Goal: Manage account settings: Manage account settings

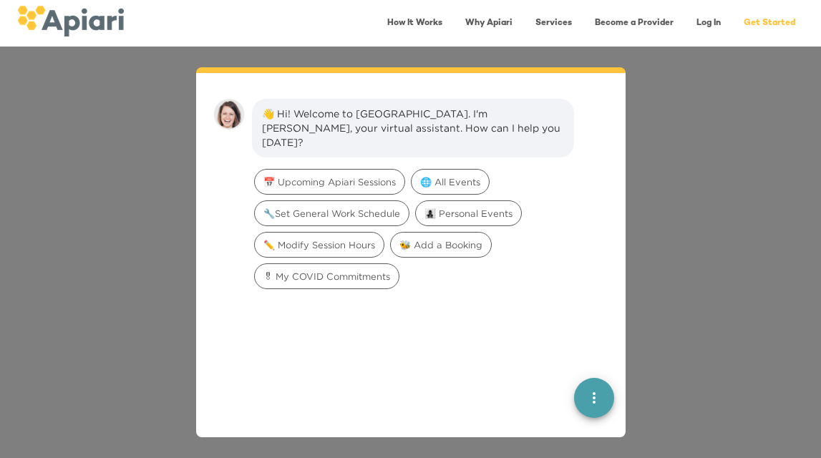
scroll to position [20, 0]
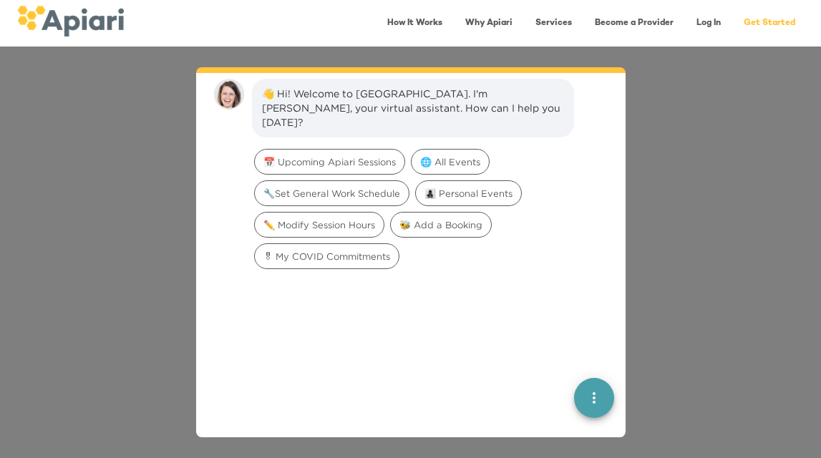
click at [598, 405] on icon "quick menu" at bounding box center [593, 397] width 17 height 17
click at [520, 349] on div "Back to main menu" at bounding box center [517, 345] width 112 height 29
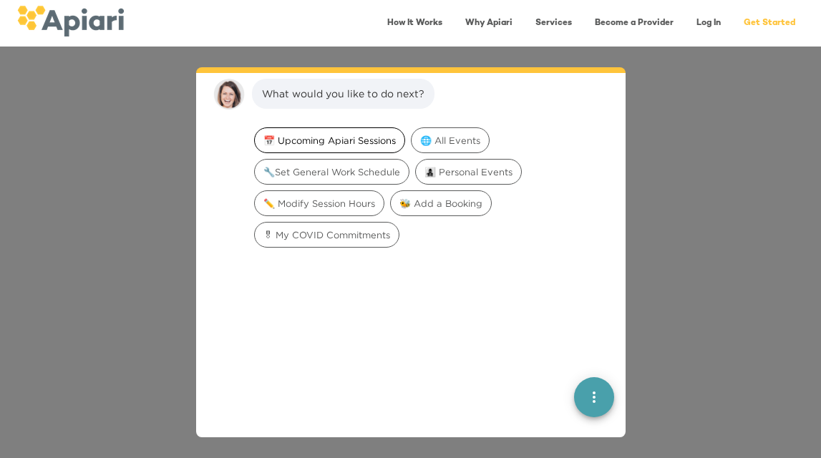
click at [356, 146] on span "📅 Upcoming Apiari Sessions" at bounding box center [330, 141] width 150 height 14
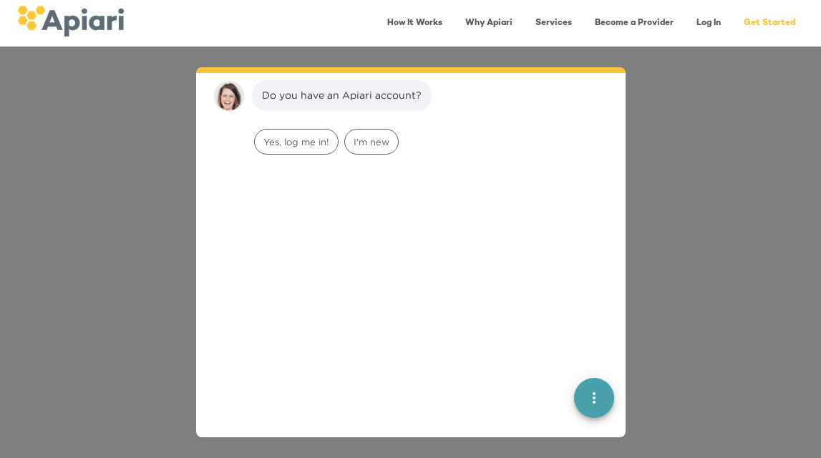
scroll to position [110, 0]
click at [316, 142] on span "Yes, log me in!" at bounding box center [296, 141] width 83 height 14
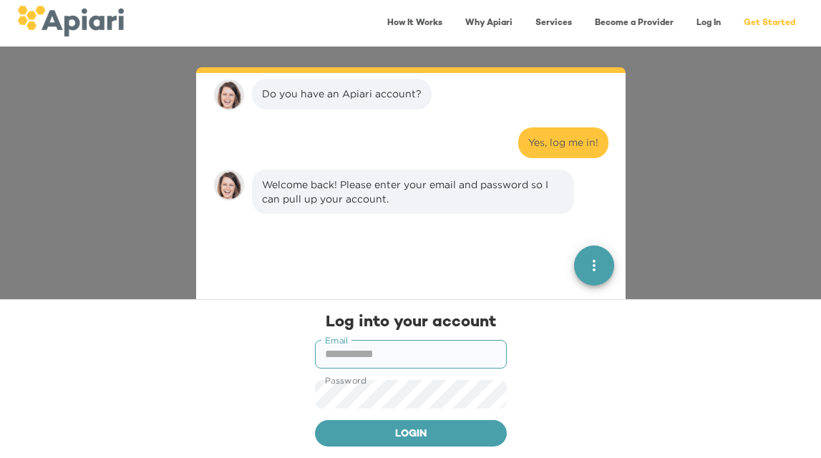
scroll to position [201, 0]
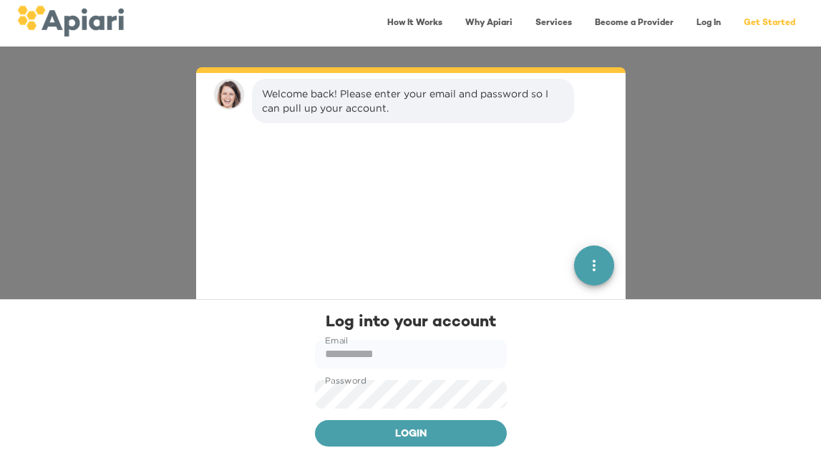
type input "**********"
click at [446, 429] on span "Login" at bounding box center [410, 435] width 169 height 18
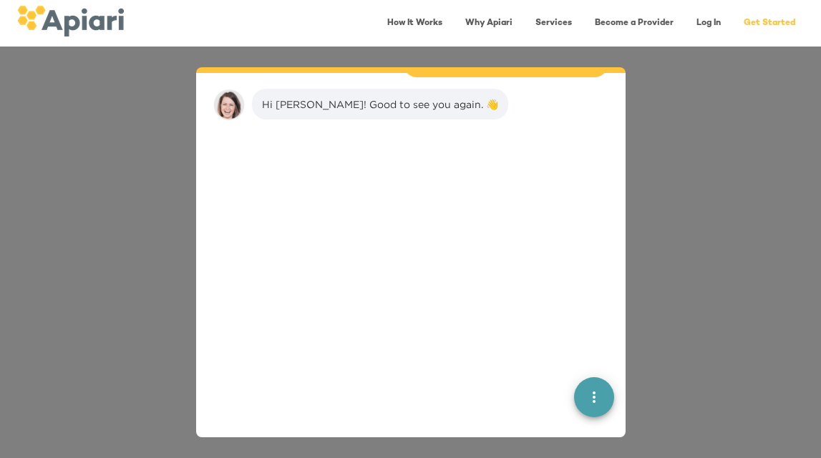
scroll to position [313, 0]
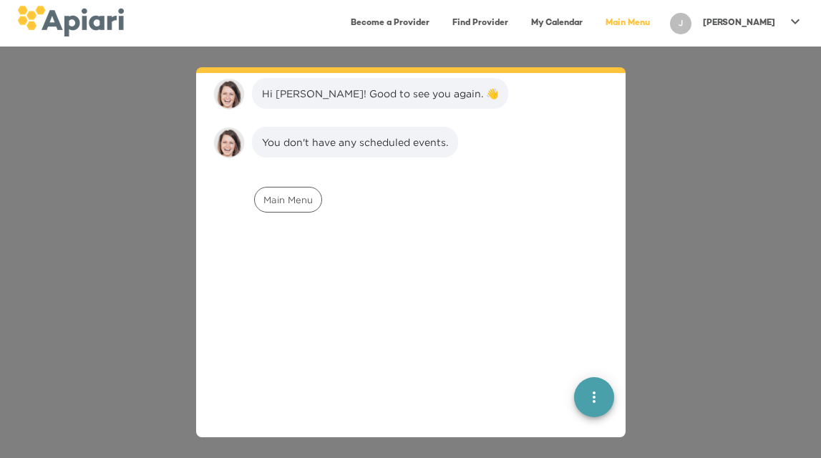
click at [773, 21] on p "[PERSON_NAME]" at bounding box center [739, 23] width 72 height 12
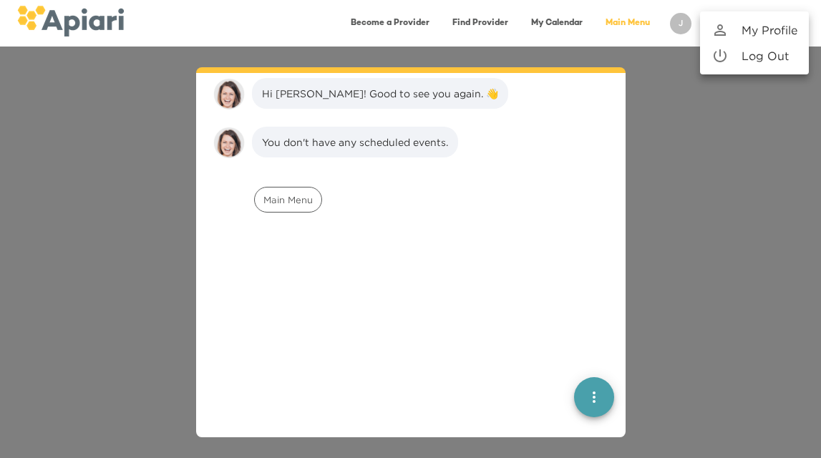
click at [772, 33] on p "My Profile" at bounding box center [769, 29] width 56 height 17
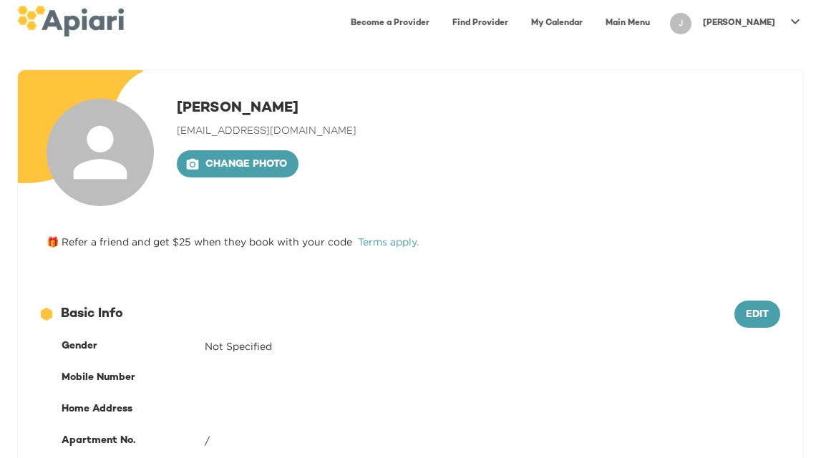
click at [794, 19] on icon at bounding box center [795, 21] width 17 height 17
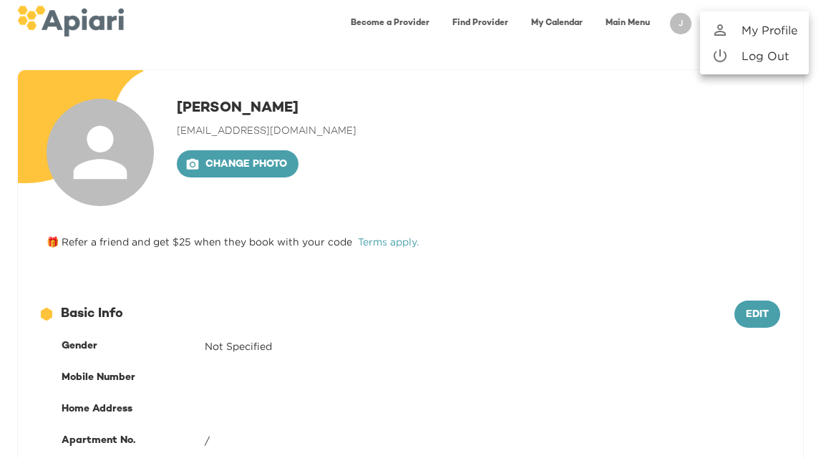
click at [766, 57] on p "Log Out" at bounding box center [764, 55] width 47 height 17
